Goal: Task Accomplishment & Management: Manage account settings

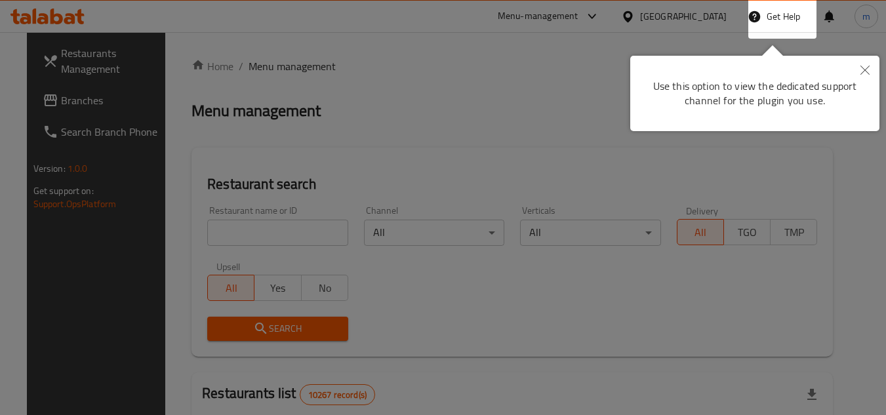
click at [857, 68] on button "Close" at bounding box center [864, 71] width 29 height 30
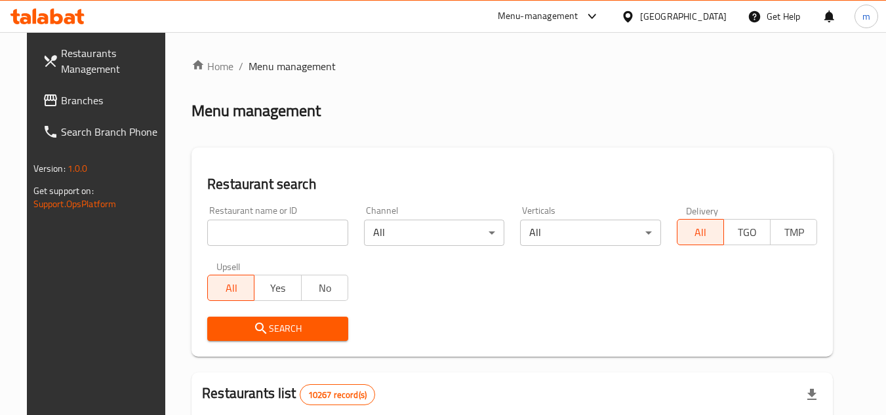
click at [710, 5] on div "Oman" at bounding box center [673, 16] width 127 height 31
click at [707, 22] on div "Oman" at bounding box center [683, 16] width 87 height 14
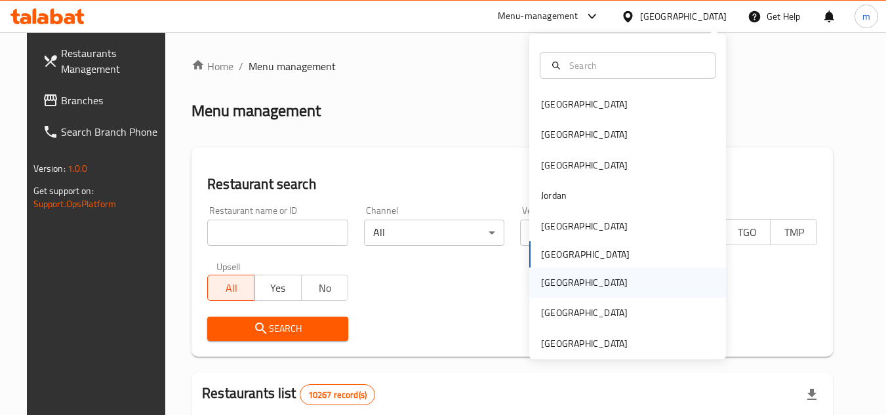
click at [568, 280] on div "[GEOGRAPHIC_DATA]" at bounding box center [627, 282] width 197 height 30
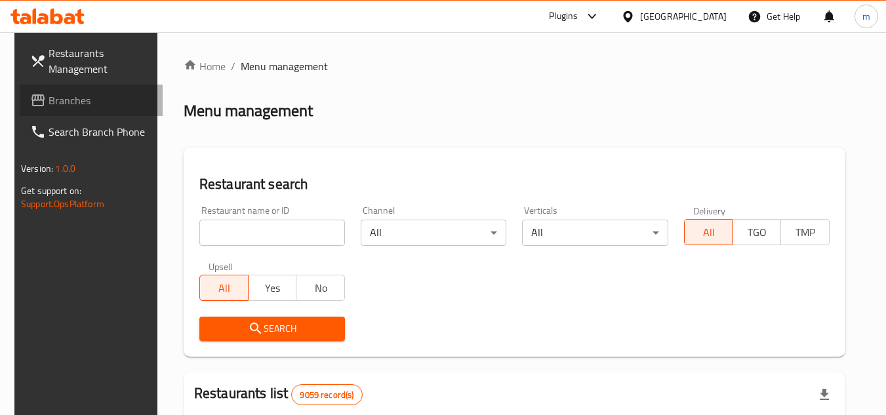
click at [73, 92] on span "Branches" at bounding box center [101, 100] width 104 height 16
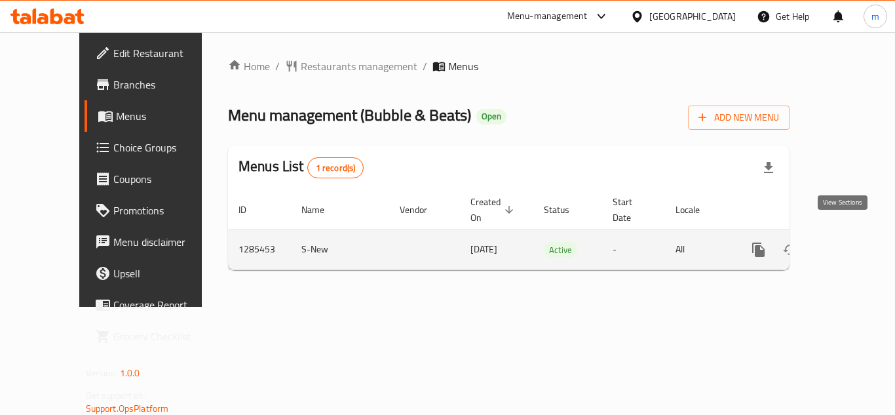
click at [846, 242] on icon "enhanced table" at bounding box center [854, 250] width 16 height 16
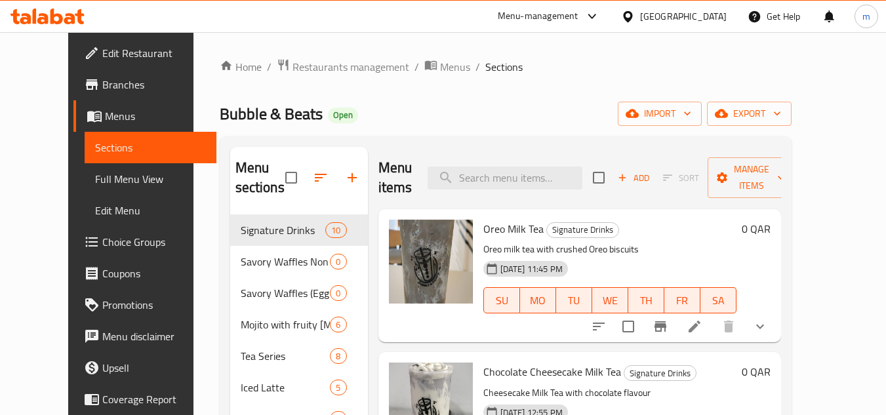
click at [102, 235] on span "Choice Groups" at bounding box center [154, 242] width 104 height 16
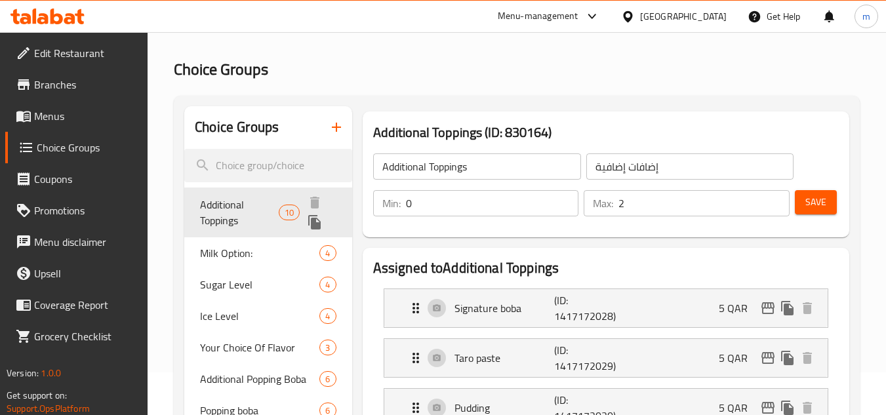
scroll to position [66, 0]
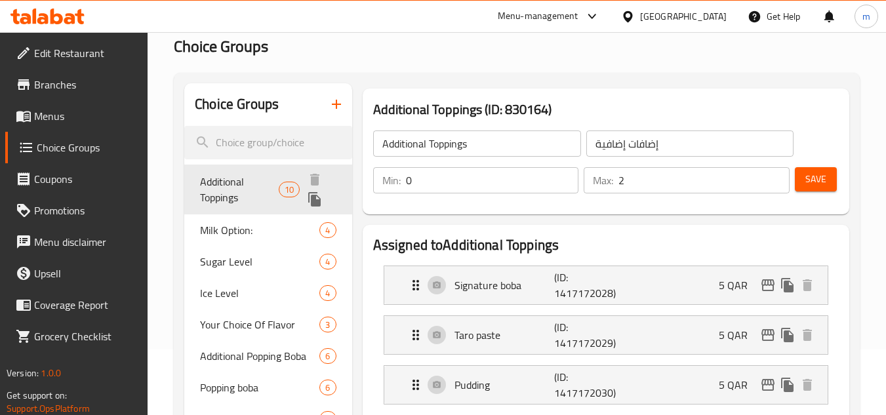
click at [245, 184] on span "Additional Toppings" at bounding box center [239, 189] width 79 height 31
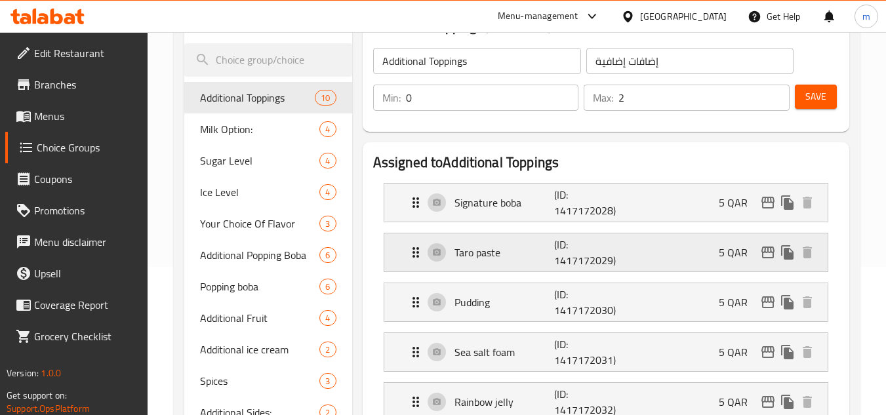
scroll to position [131, 0]
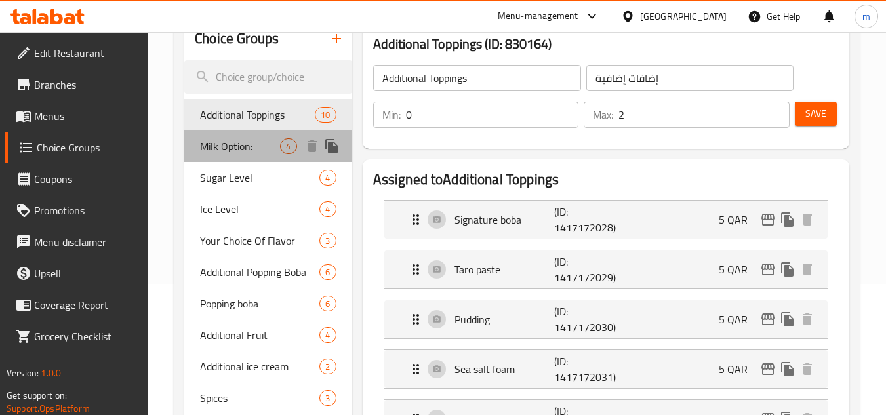
click at [220, 151] on span "Milk Option:" at bounding box center [240, 146] width 80 height 16
type input "Milk Option:"
type input "خيار حليب:"
type input "1"
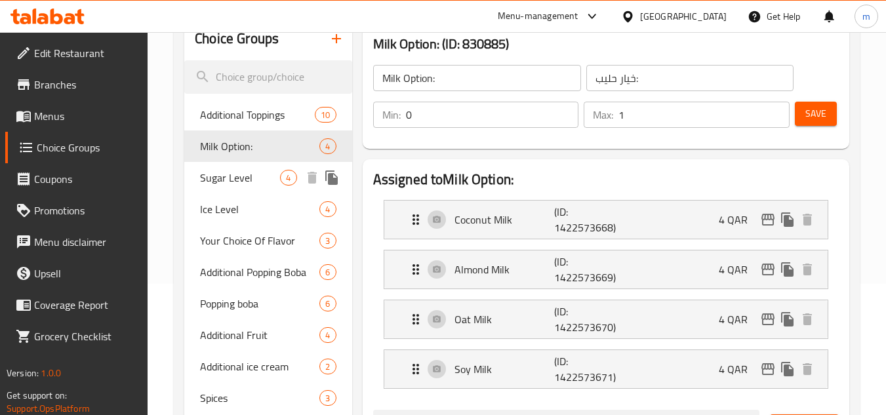
click at [220, 174] on span "Sugar Level" at bounding box center [240, 178] width 80 height 16
type input "Sugar Level"
type input "سكر مستوى"
type input "1"
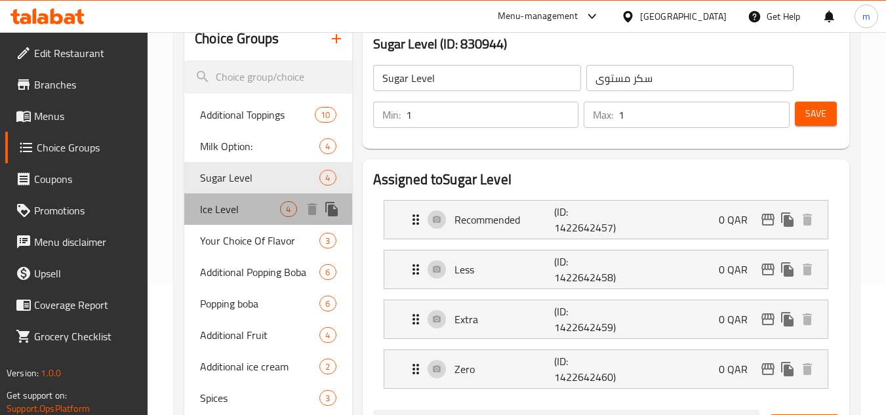
click at [222, 216] on span "Ice Level" at bounding box center [240, 209] width 80 height 16
type input "Ice Level"
type input "مستوى جليد"
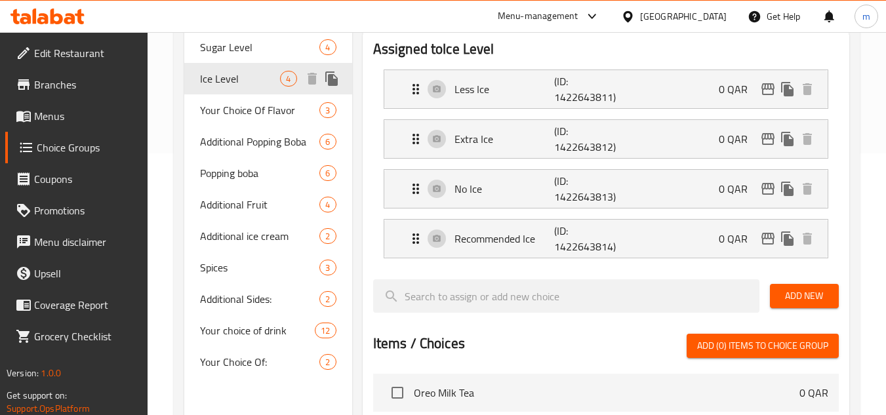
scroll to position [262, 0]
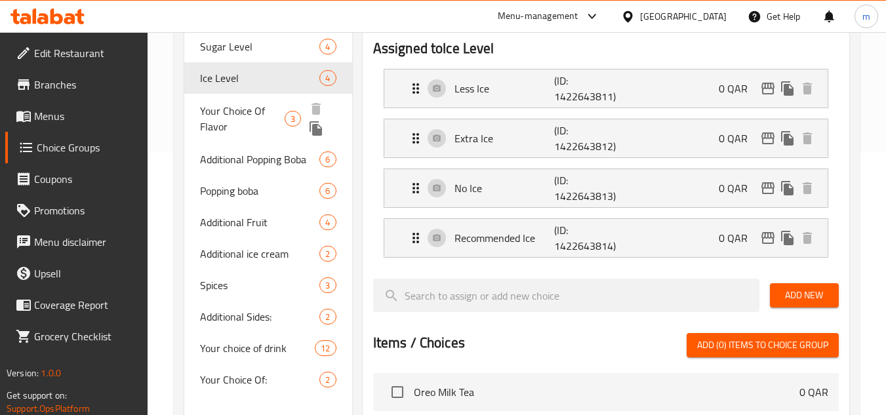
click at [237, 104] on span "Your Choice Of Flavor" at bounding box center [242, 118] width 85 height 31
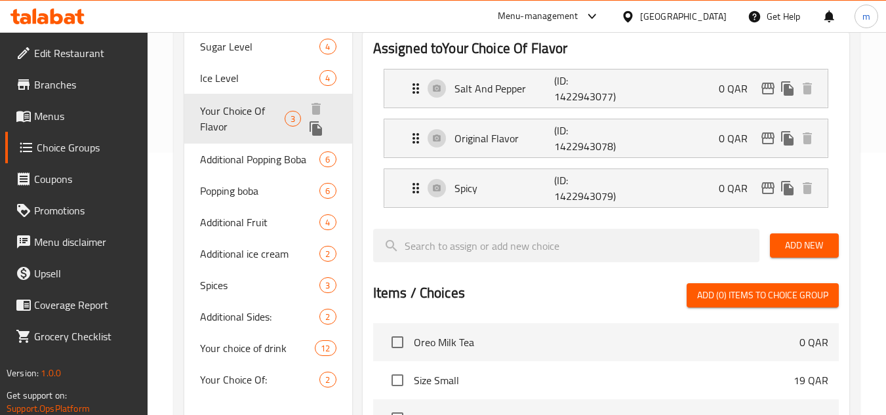
type input "Your Choice Of Flavor"
type input "إختيارك من نكهة"
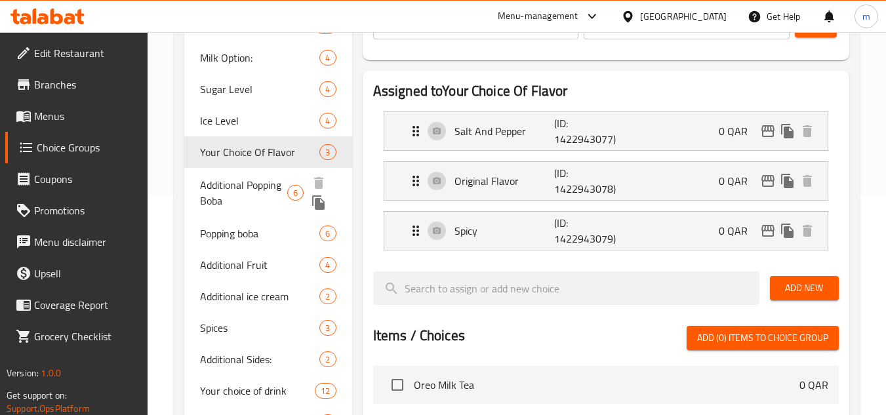
scroll to position [197, 0]
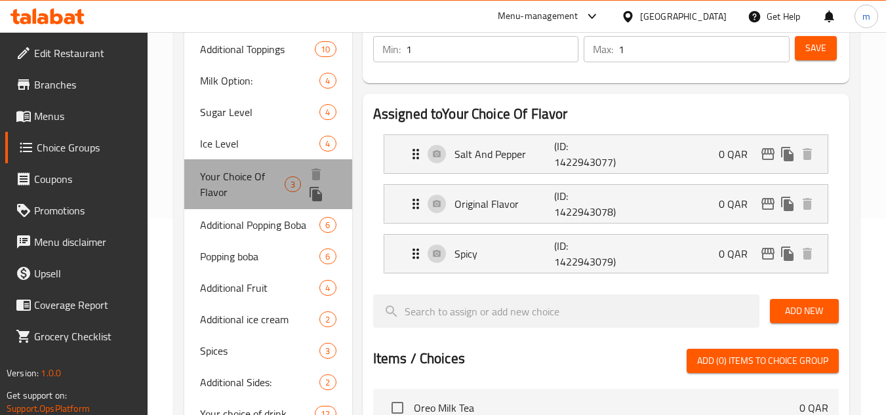
click at [235, 184] on span "Your Choice Of Flavor" at bounding box center [242, 183] width 85 height 31
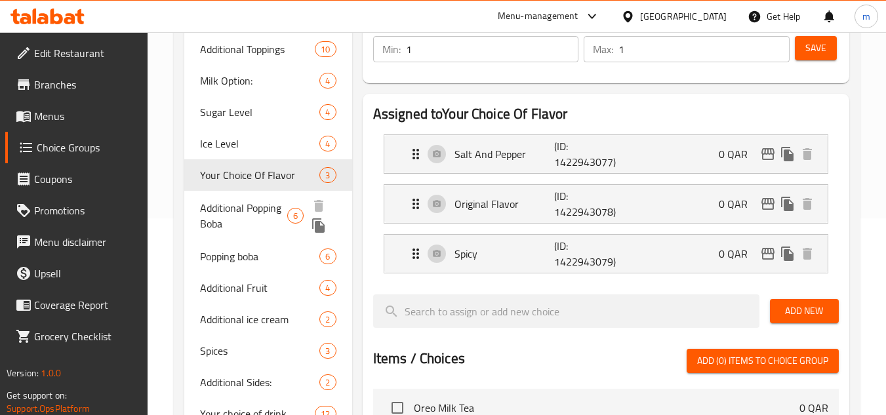
click at [238, 211] on span "Additional Popping Boba" at bounding box center [243, 215] width 87 height 31
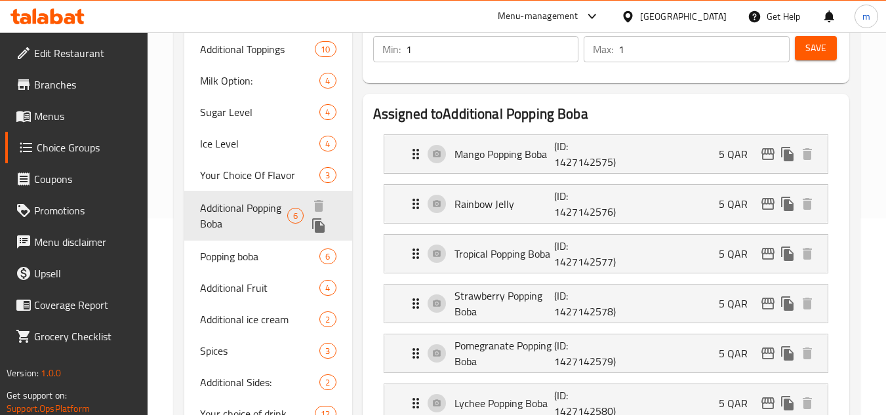
type input "Additional Popping Boba"
type input "فرقعة بوبا إضافية"
type input "0"
type input "2"
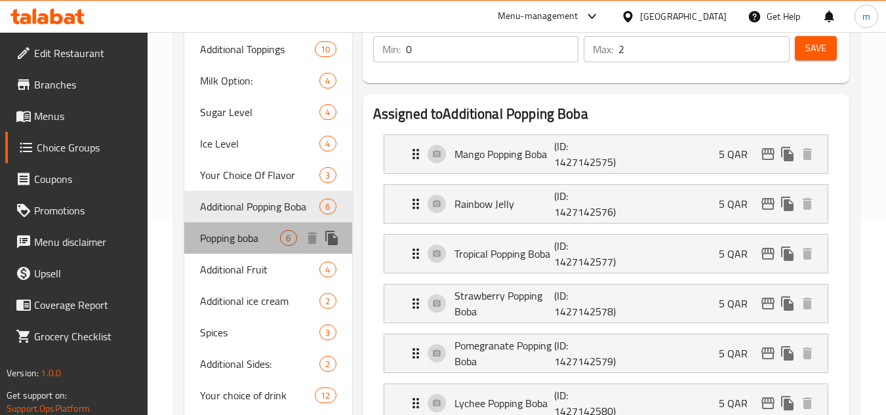
click at [235, 246] on span "Popping boba" at bounding box center [240, 238] width 80 height 16
type input "Popping boba"
type input "[PERSON_NAME]"
type input "1"
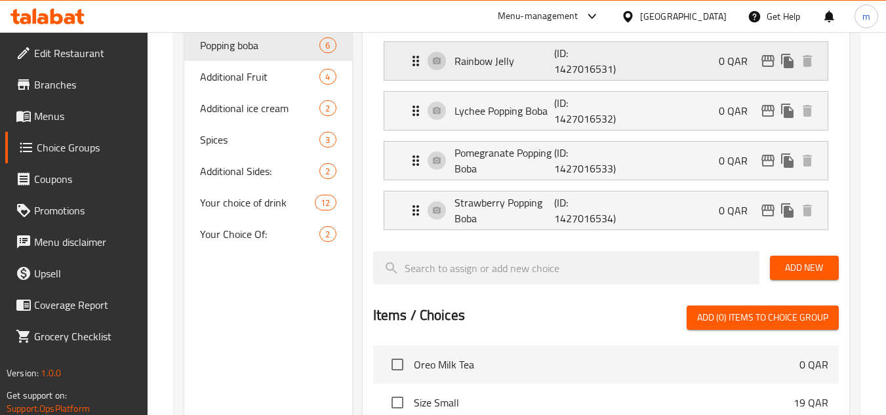
scroll to position [393, 0]
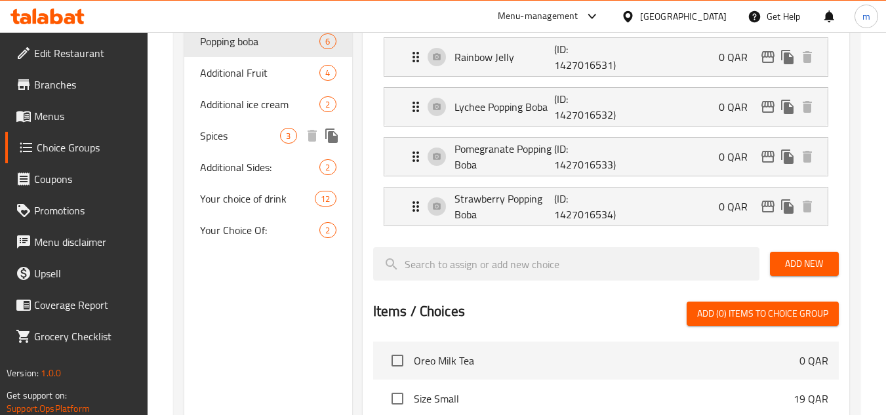
click at [240, 140] on span "Spices" at bounding box center [240, 136] width 80 height 16
type input "Spices"
type input "توابل"
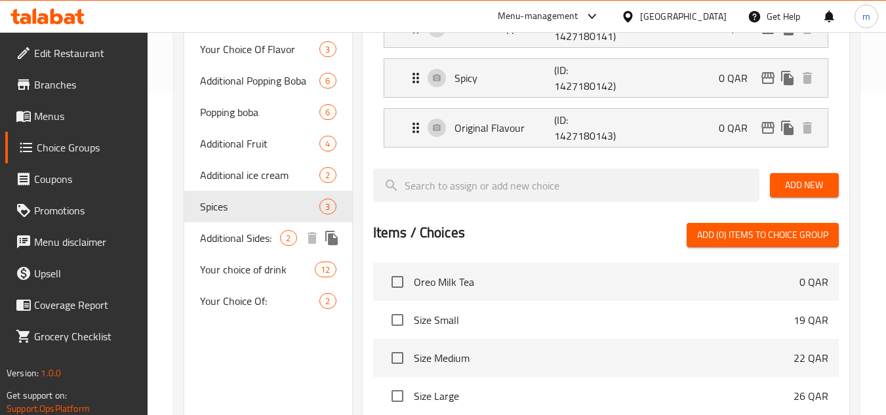
scroll to position [328, 0]
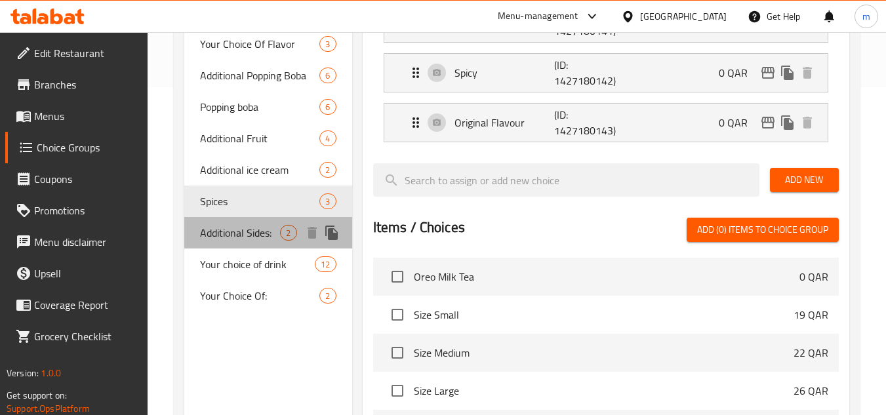
click at [234, 241] on span "Additional Sides:" at bounding box center [240, 233] width 80 height 16
type input "Additional Sides:"
type input "جوانب إضافية:"
type input "0"
type input "2"
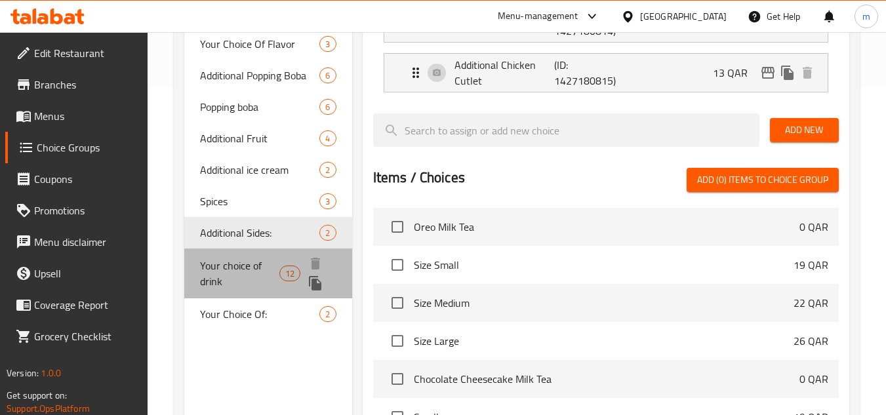
click at [236, 271] on span "Your choice of drink" at bounding box center [239, 273] width 79 height 31
type input "Your choice of drink"
type input "اختيارك من مشروب"
type input "1"
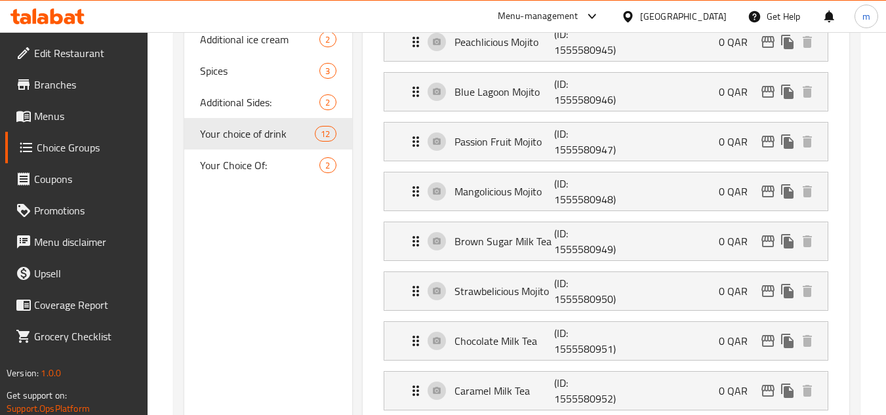
scroll to position [459, 0]
click at [226, 159] on span "Your Choice Of:" at bounding box center [240, 165] width 80 height 16
type input "Your Choice Of:"
type input "إختيارك من:"
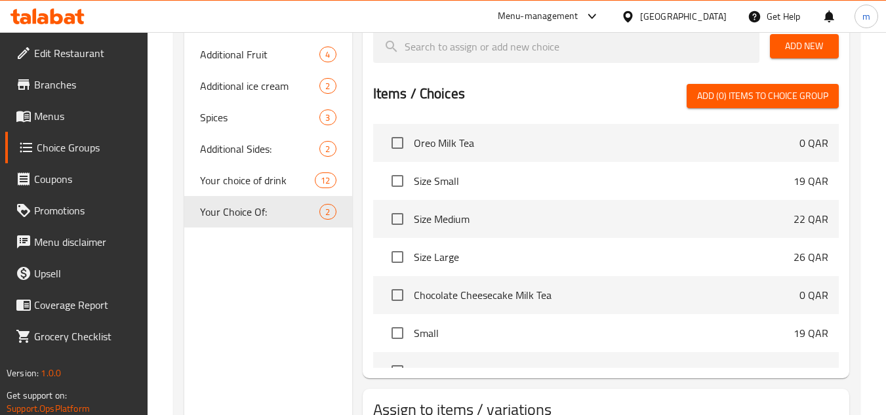
scroll to position [181, 0]
